Goal: Task Accomplishment & Management: Complete application form

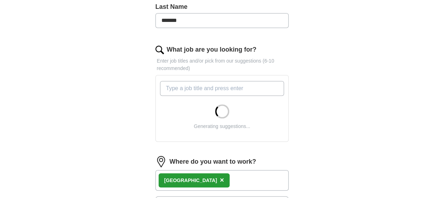
scroll to position [212, 0]
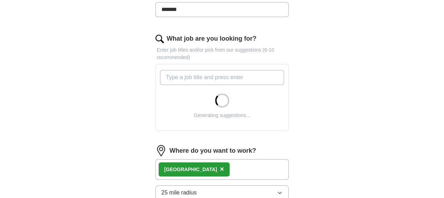
click at [228, 76] on input "What job are you looking for?" at bounding box center [222, 77] width 124 height 15
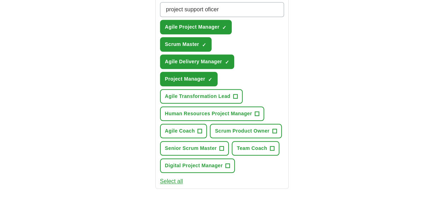
scroll to position [282, 0]
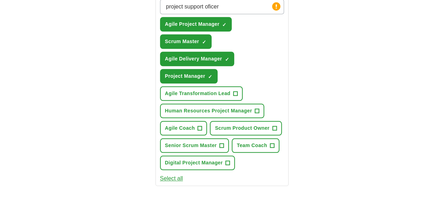
click at [172, 179] on button "Select all" at bounding box center [171, 178] width 23 height 8
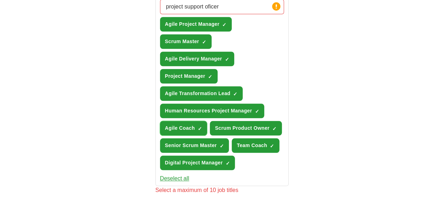
click at [188, 128] on span "Agile Coach" at bounding box center [180, 127] width 30 height 7
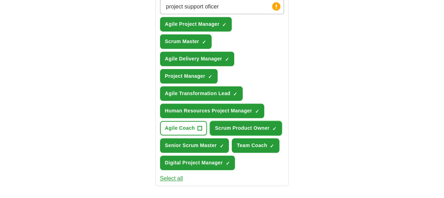
click at [267, 128] on span "Scrum Product Owner" at bounding box center [242, 127] width 54 height 7
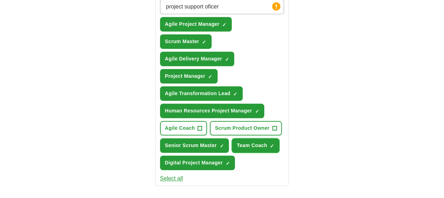
click at [263, 147] on span "Team Coach" at bounding box center [251, 145] width 30 height 7
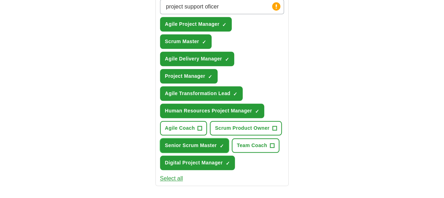
click at [204, 146] on span "Senior Scrum Master" at bounding box center [191, 145] width 52 height 7
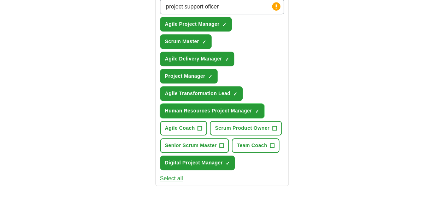
click at [205, 103] on button "Human Resources Project Manager ✓ ×" at bounding box center [212, 110] width 104 height 14
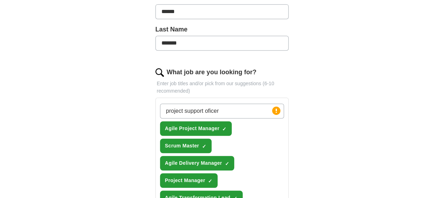
scroll to position [176, 0]
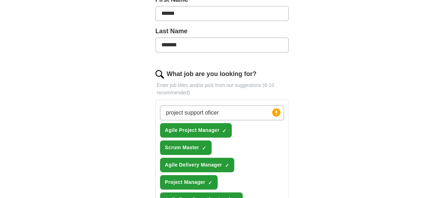
click at [248, 114] on input "project support oficer" at bounding box center [222, 112] width 124 height 15
type input "project support"
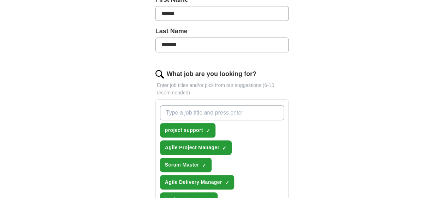
click at [240, 113] on input "What job are you looking for?" at bounding box center [222, 112] width 124 height 15
type input "IT Project support"
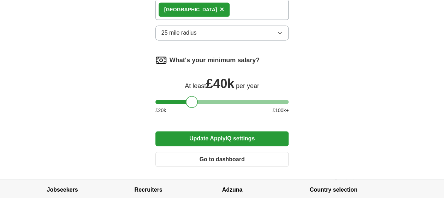
scroll to position [529, 0]
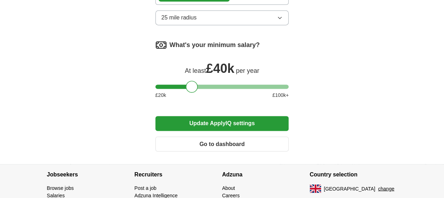
click at [233, 123] on button "Update ApplyIQ settings" at bounding box center [221, 123] width 133 height 15
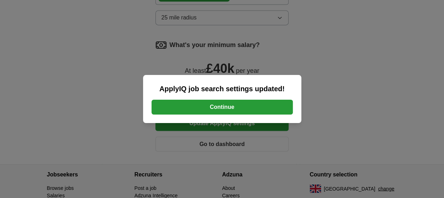
click at [234, 108] on button "Continue" at bounding box center [221, 107] width 141 height 15
